Goal: Task Accomplishment & Management: Complete application form

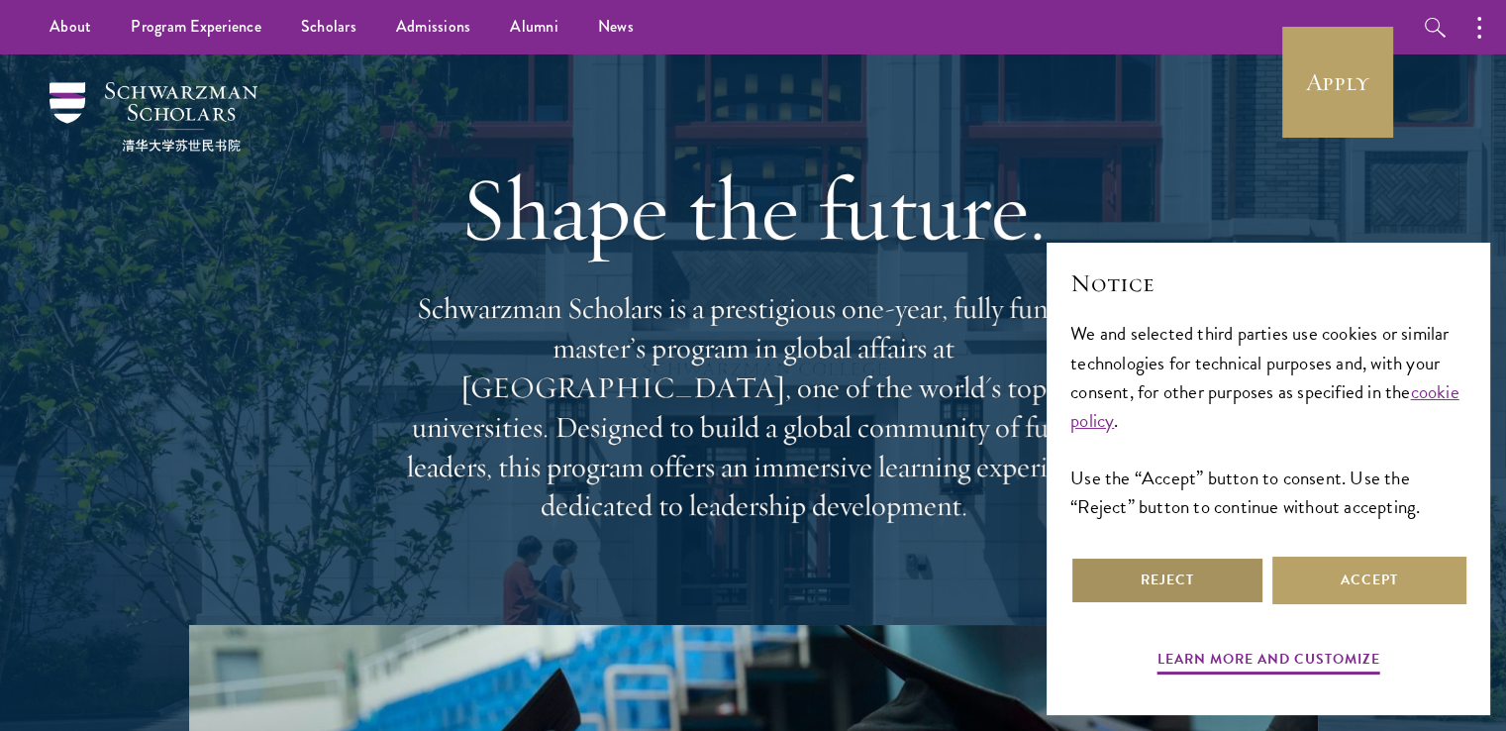
click at [1201, 583] on button "Reject" at bounding box center [1167, 580] width 194 height 48
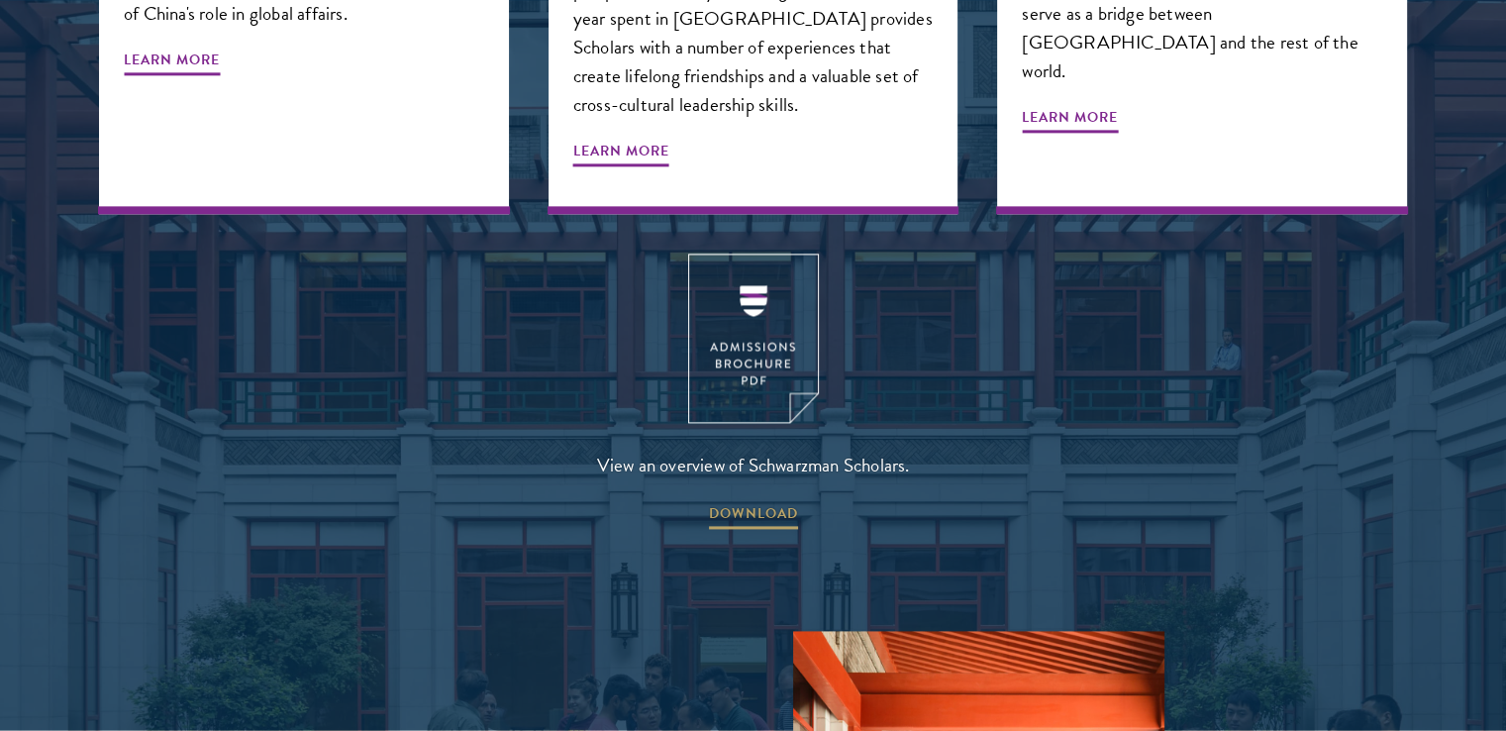
scroll to position [3367, 0]
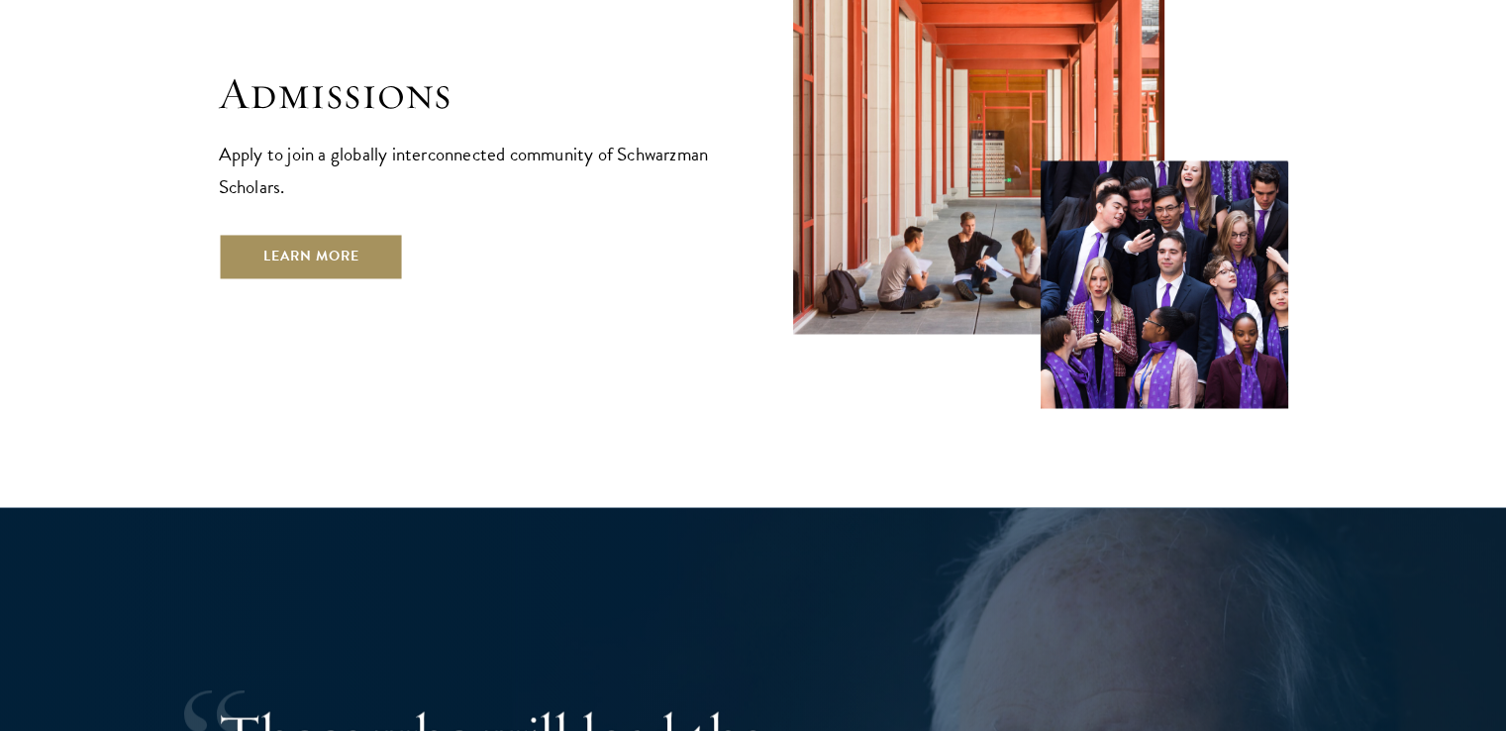
click at [259, 233] on link "Learn More" at bounding box center [311, 257] width 185 height 48
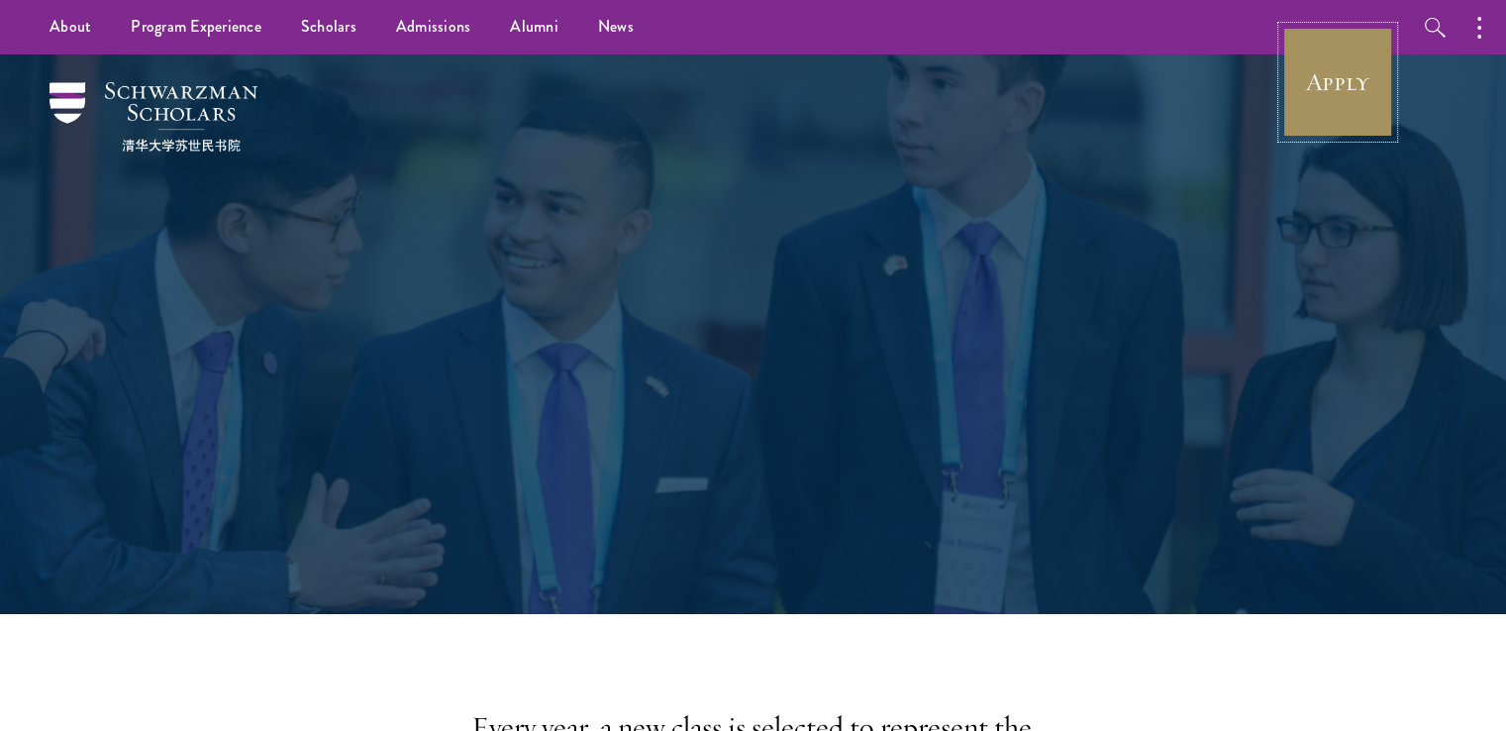
click at [1368, 76] on link "Apply" at bounding box center [1337, 82] width 111 height 111
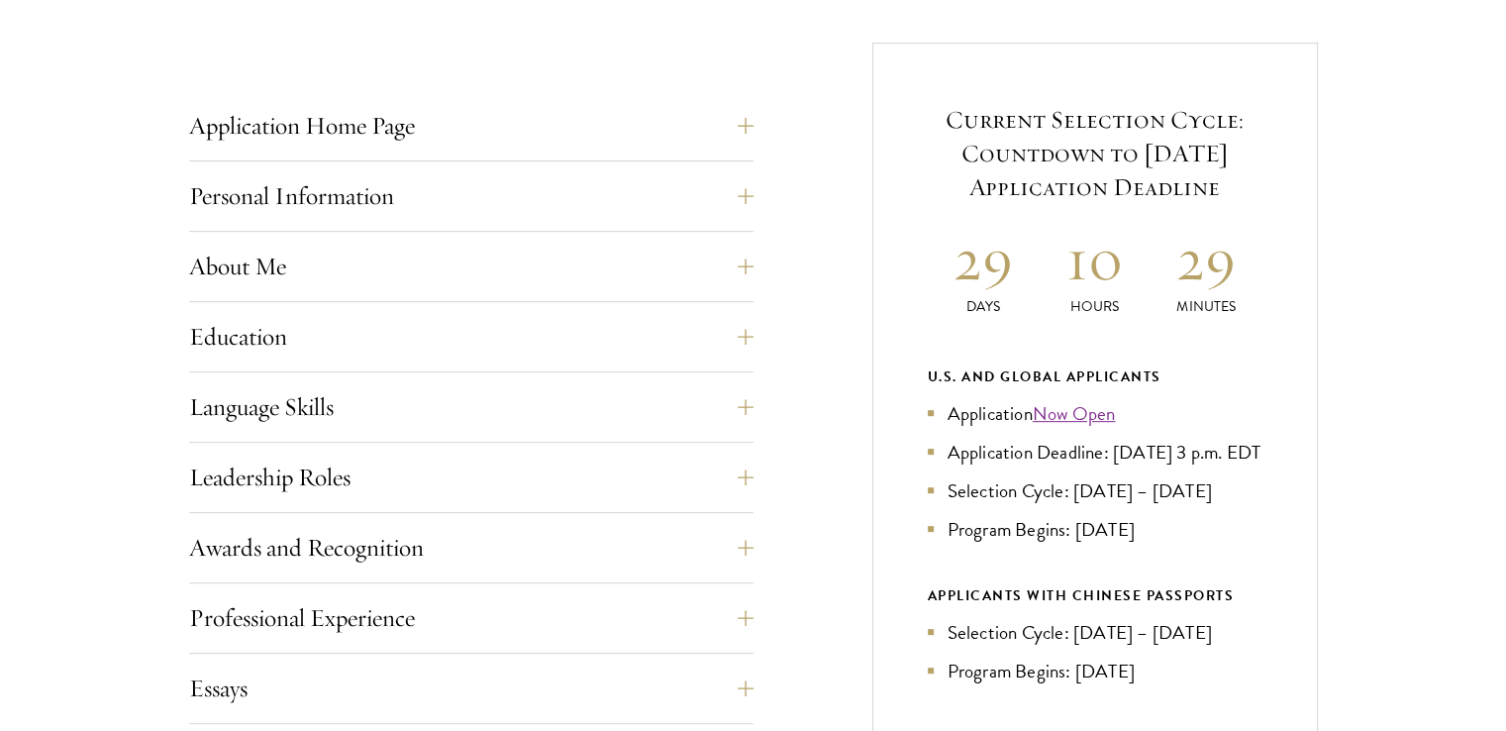
scroll to position [792, 0]
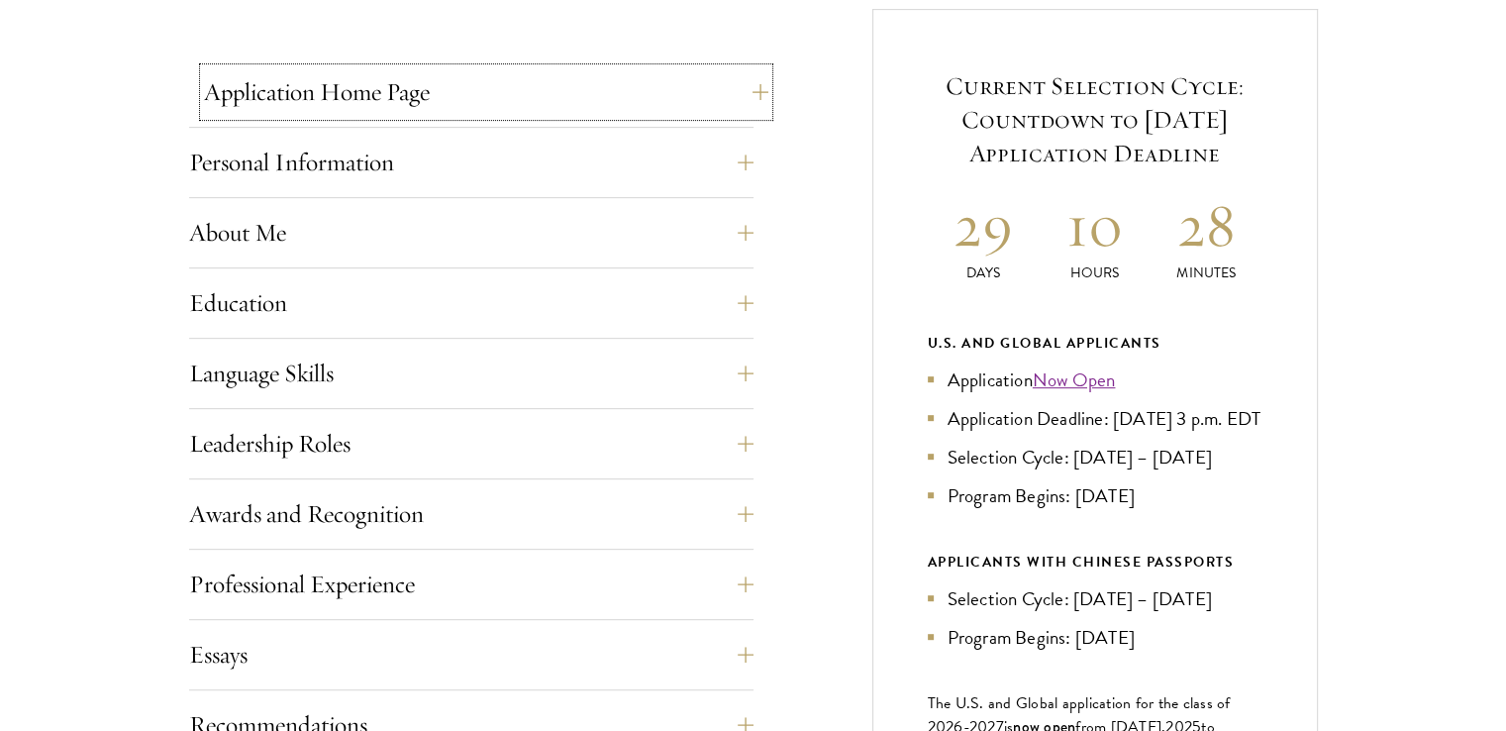
click at [749, 96] on button "Application Home Page" at bounding box center [486, 92] width 564 height 48
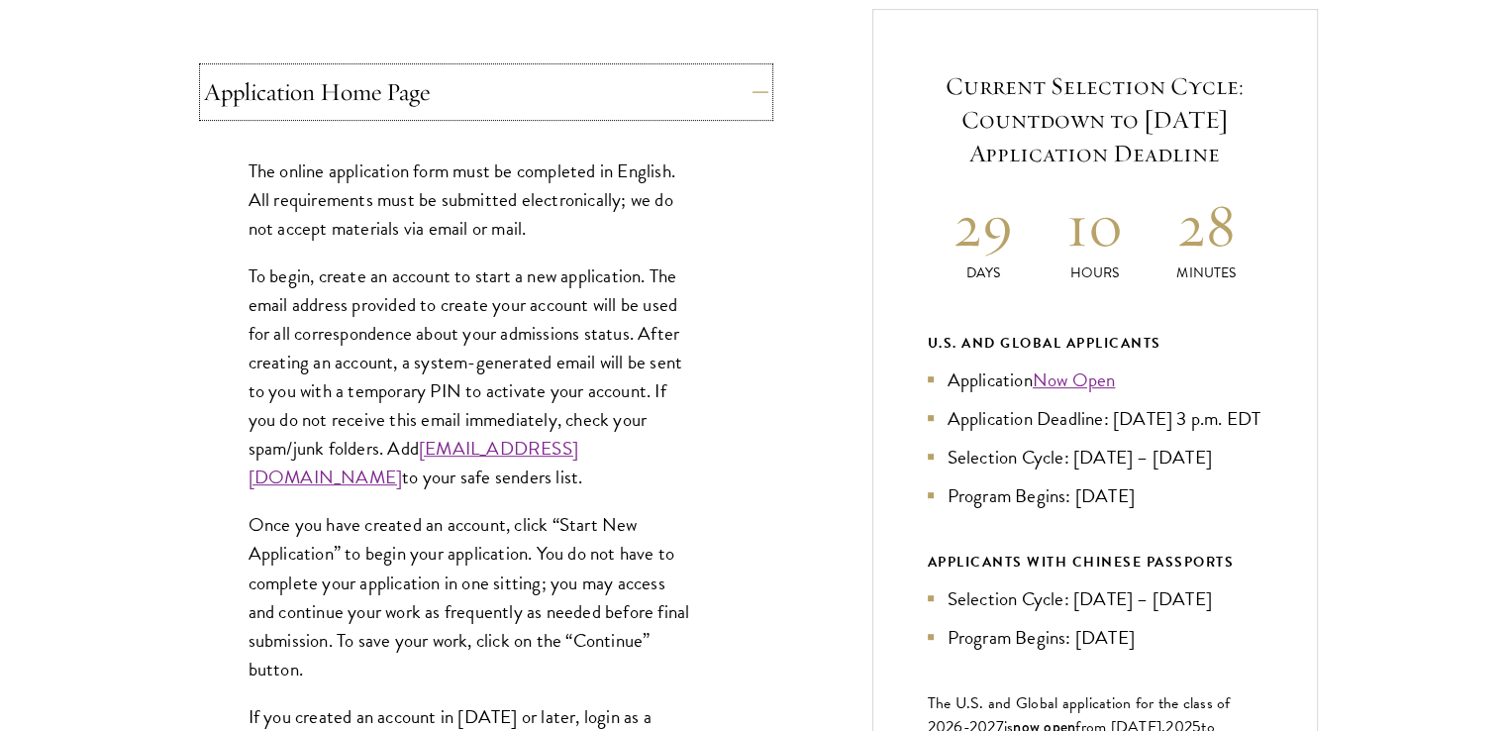
click at [749, 96] on button "Application Home Page" at bounding box center [486, 92] width 564 height 48
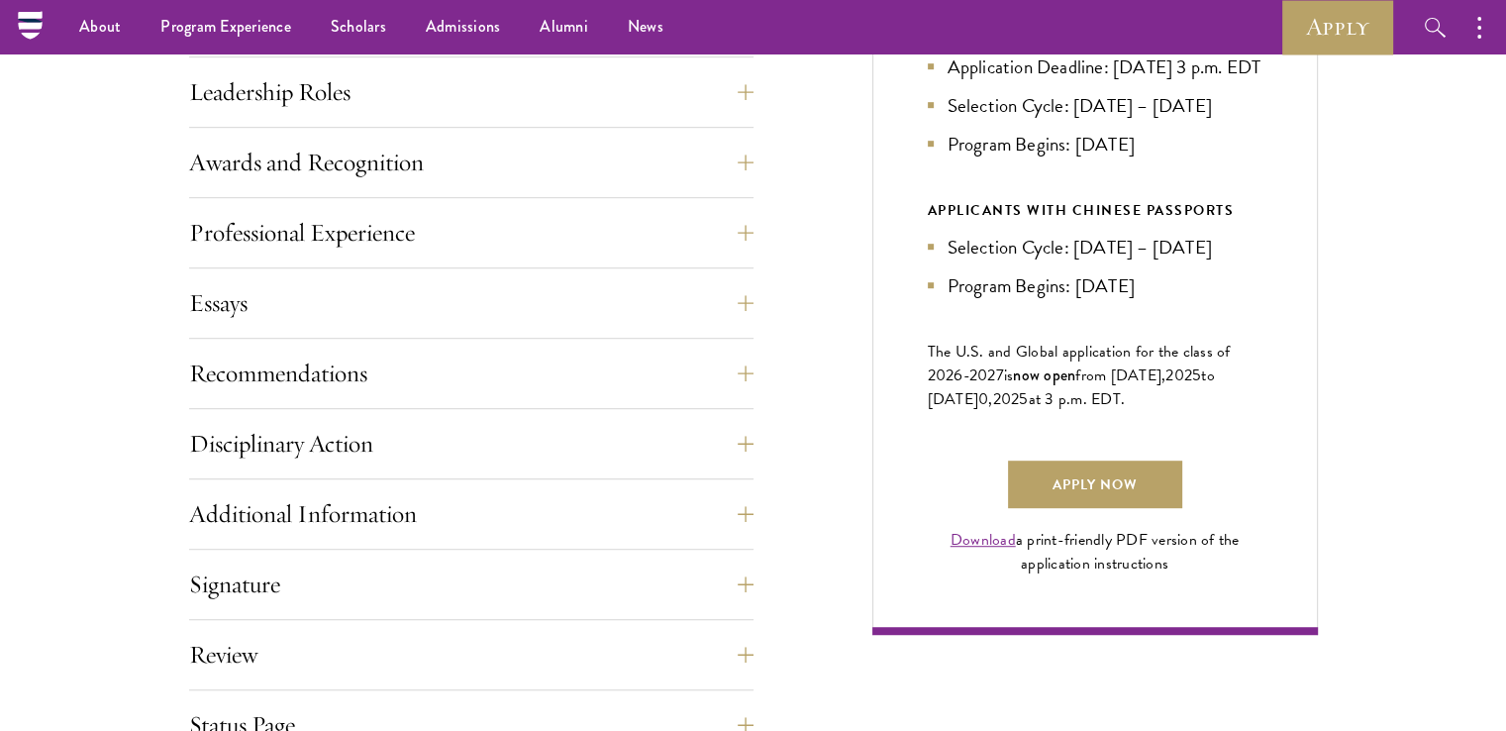
scroll to position [1089, 0]
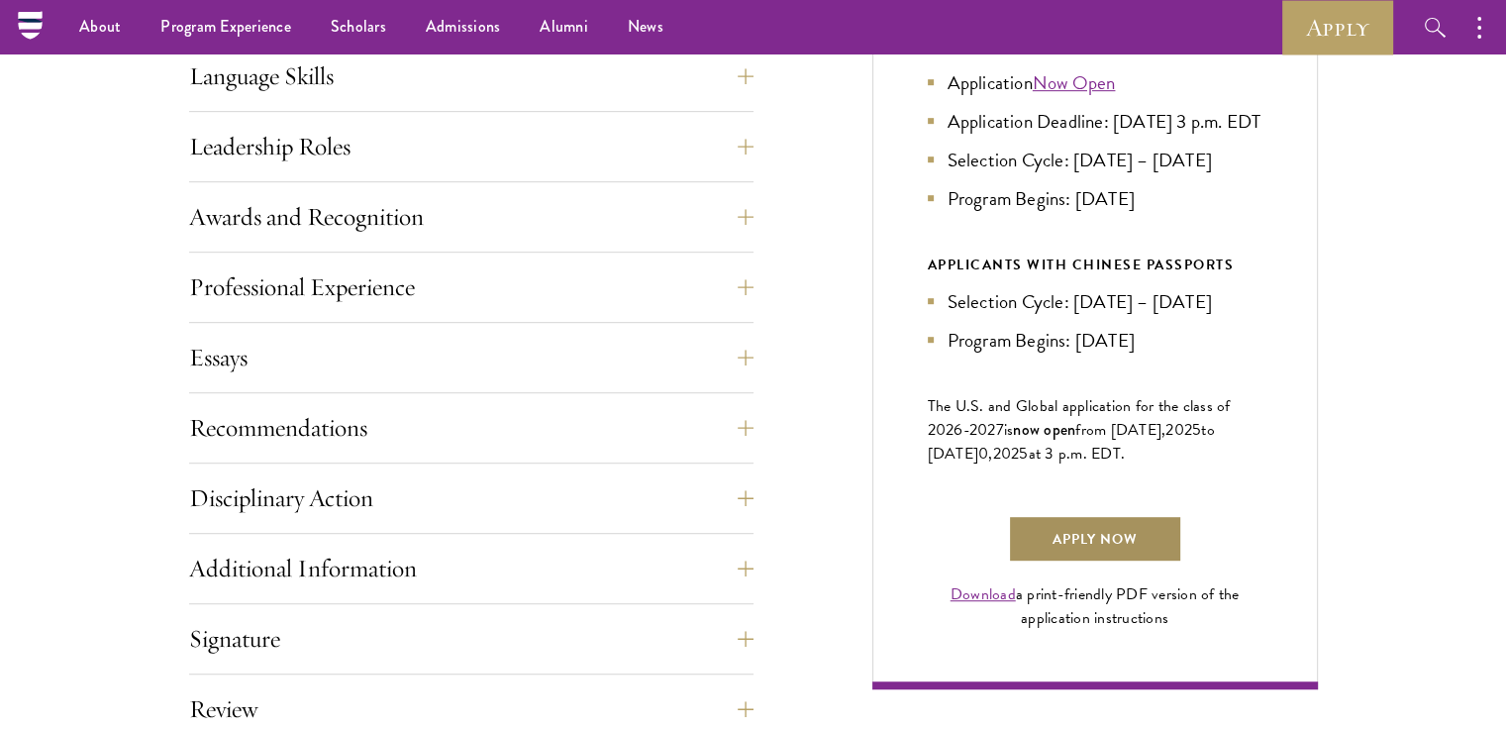
click at [1100, 562] on link "Apply Now" at bounding box center [1095, 539] width 174 height 48
